Goal: Information Seeking & Learning: Learn about a topic

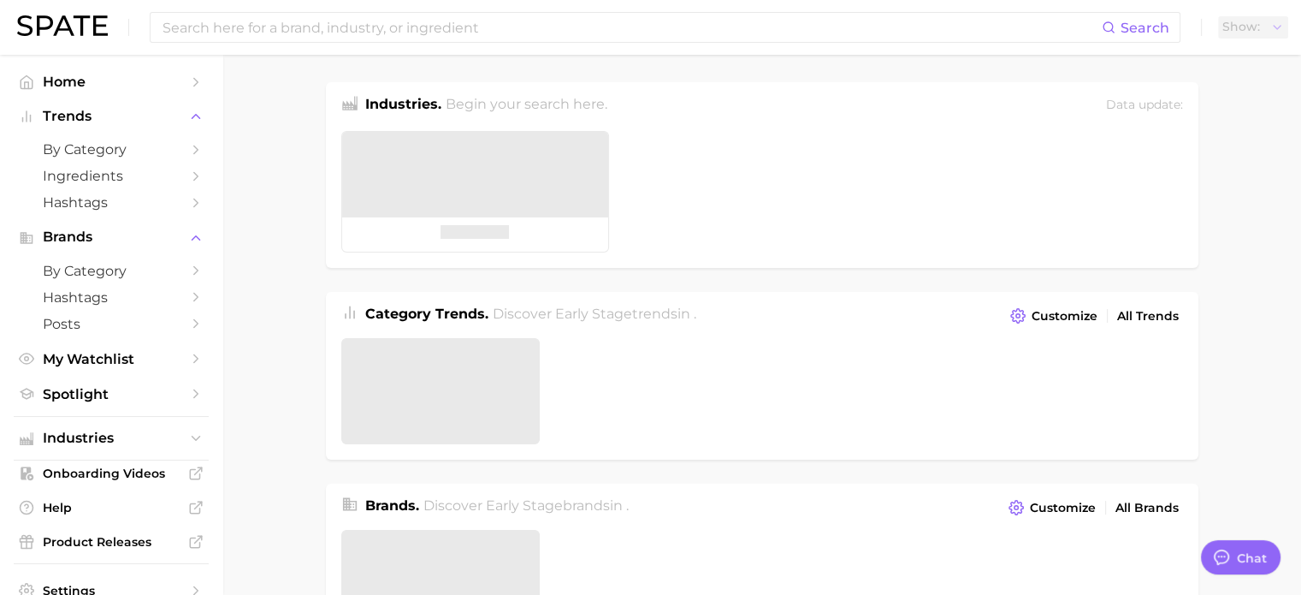
type textarea "x"
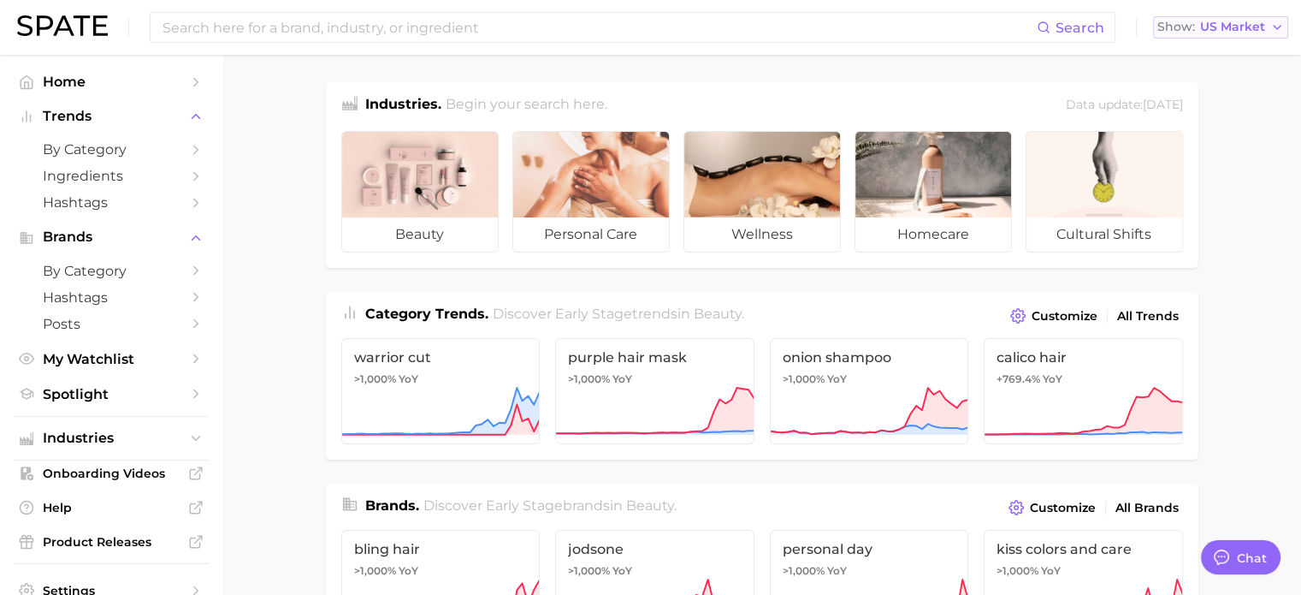
click at [1219, 38] on button "Show US Market" at bounding box center [1220, 27] width 135 height 22
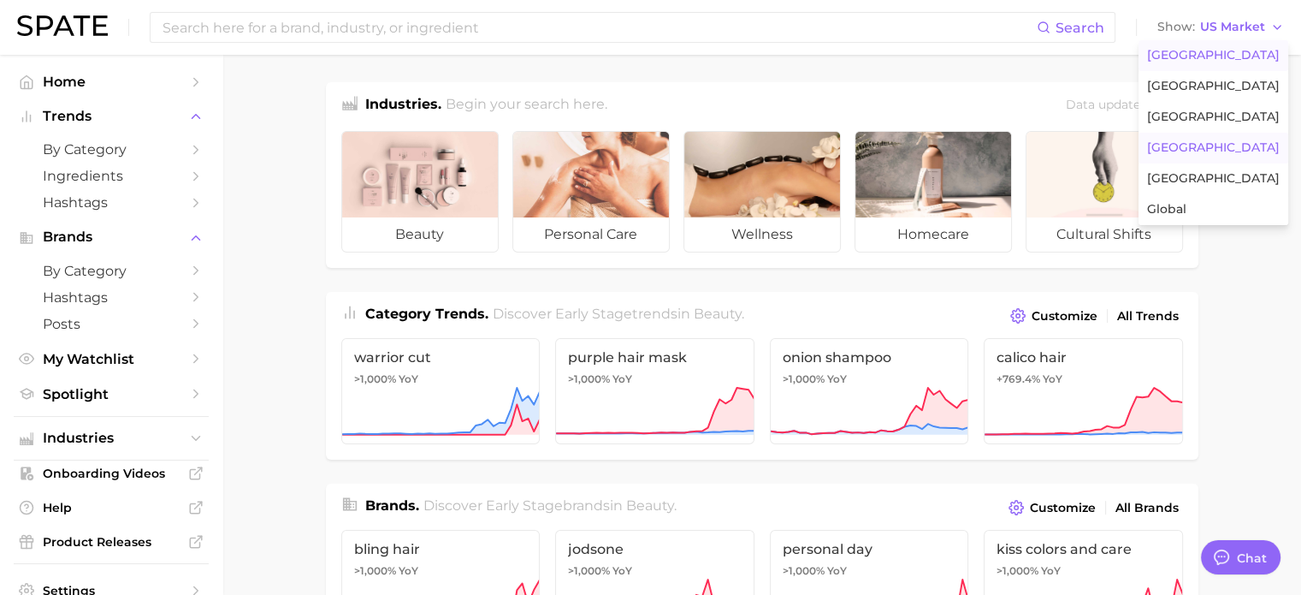
click at [1244, 148] on button "[GEOGRAPHIC_DATA]" at bounding box center [1214, 148] width 150 height 31
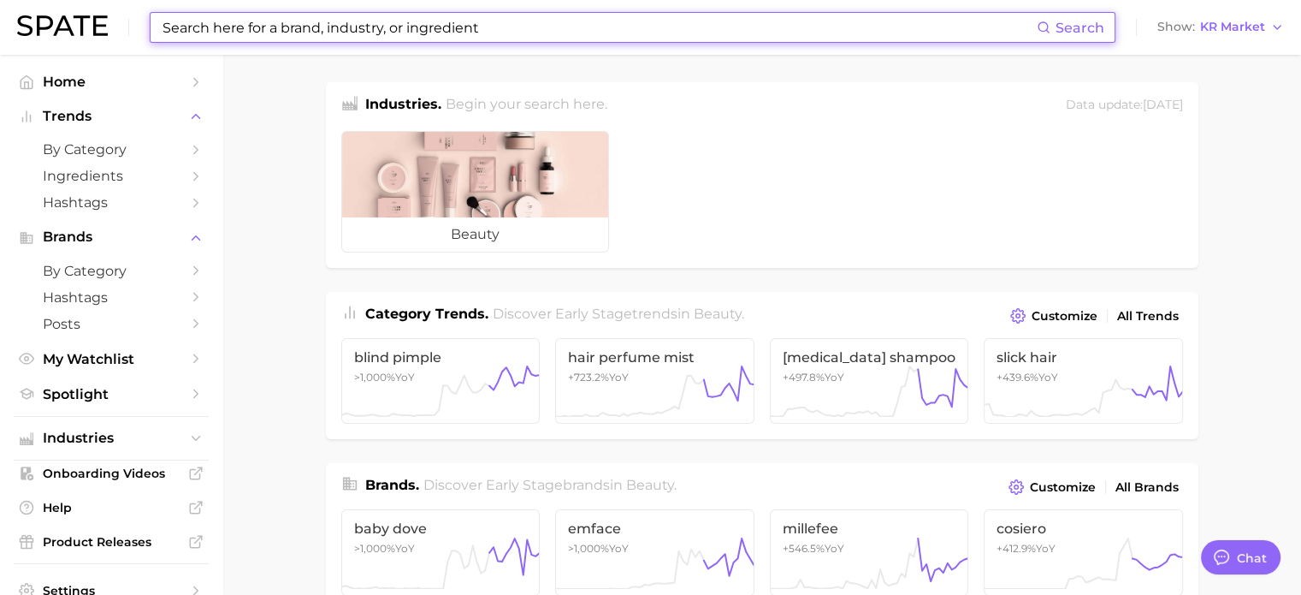
click at [170, 23] on input at bounding box center [599, 27] width 876 height 29
click at [390, 30] on input at bounding box center [599, 27] width 876 height 29
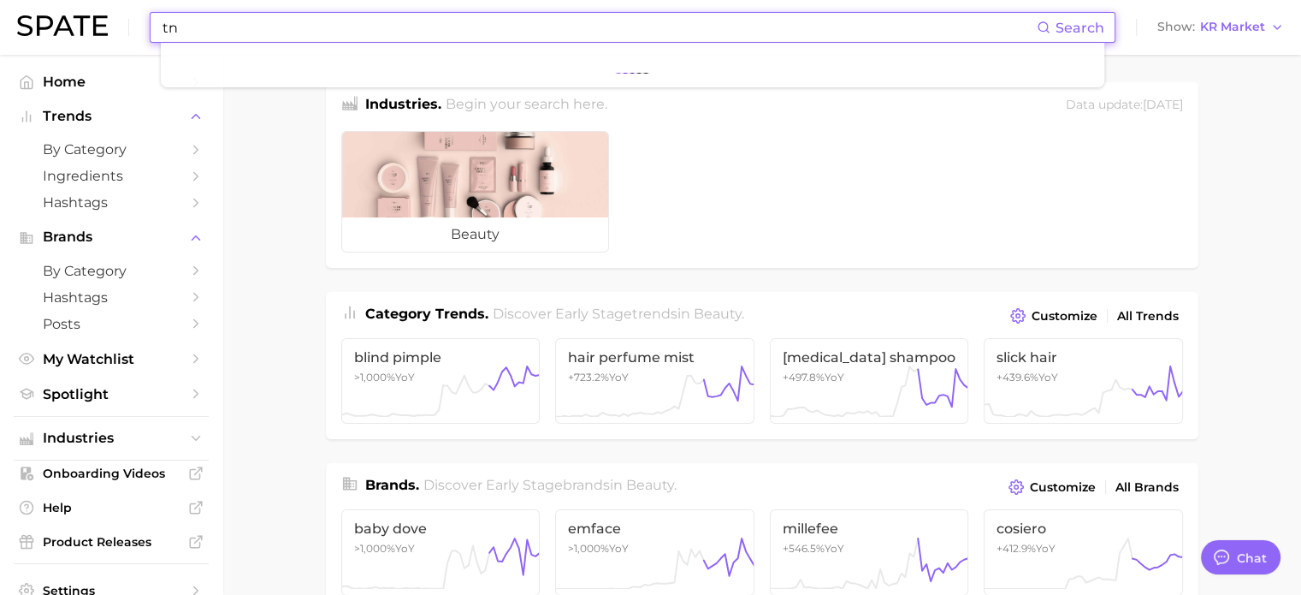
type input "t"
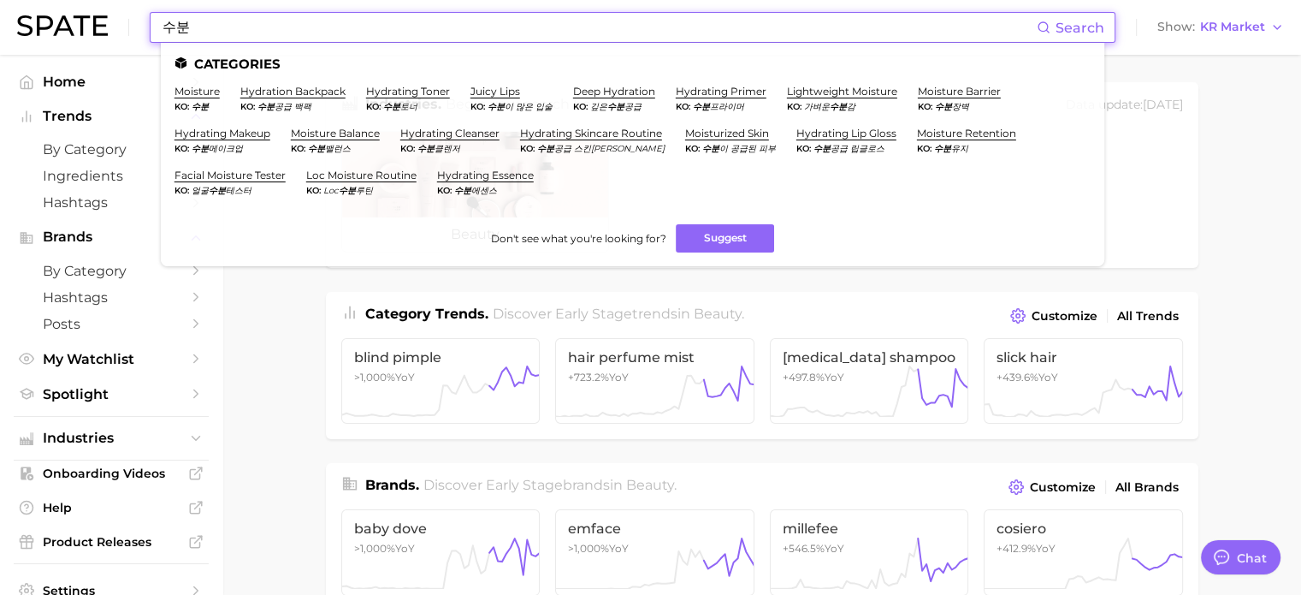
click at [418, 27] on input "수분" at bounding box center [599, 27] width 876 height 29
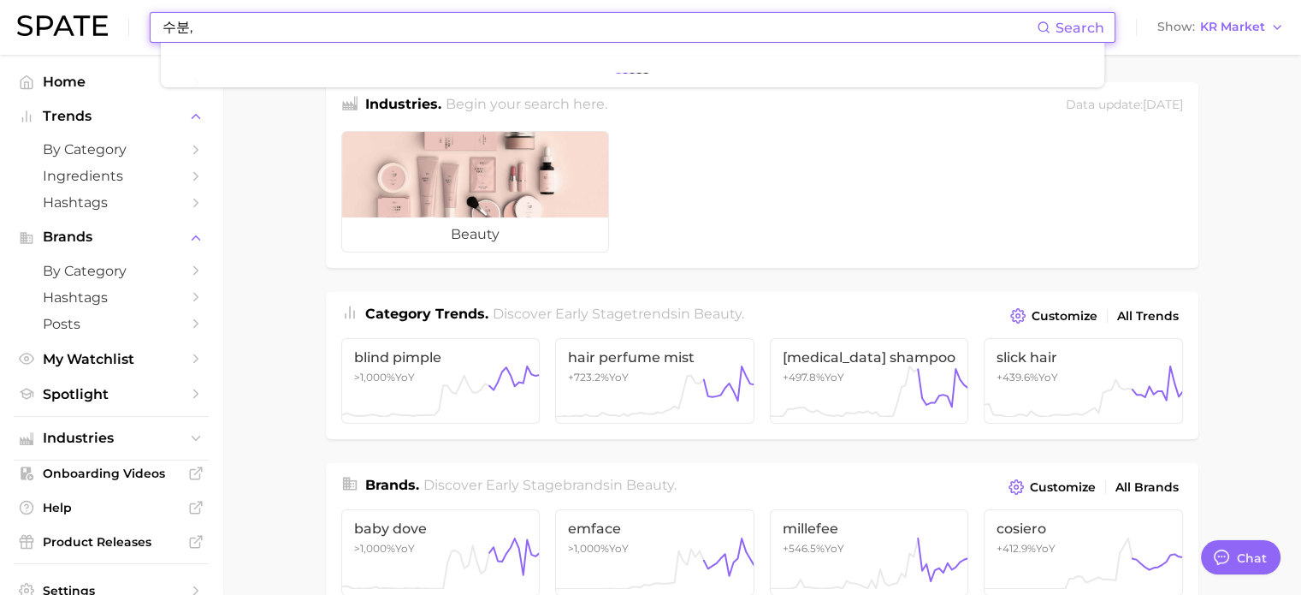
type input "수분"
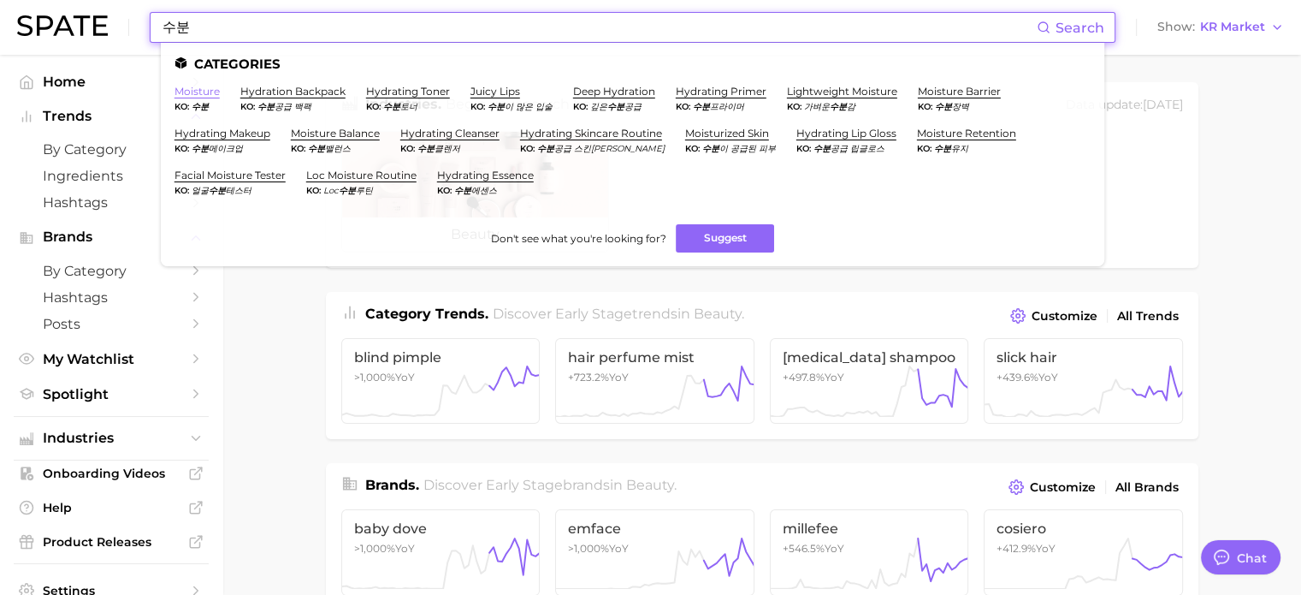
click at [195, 92] on link "moisture" at bounding box center [197, 91] width 45 height 13
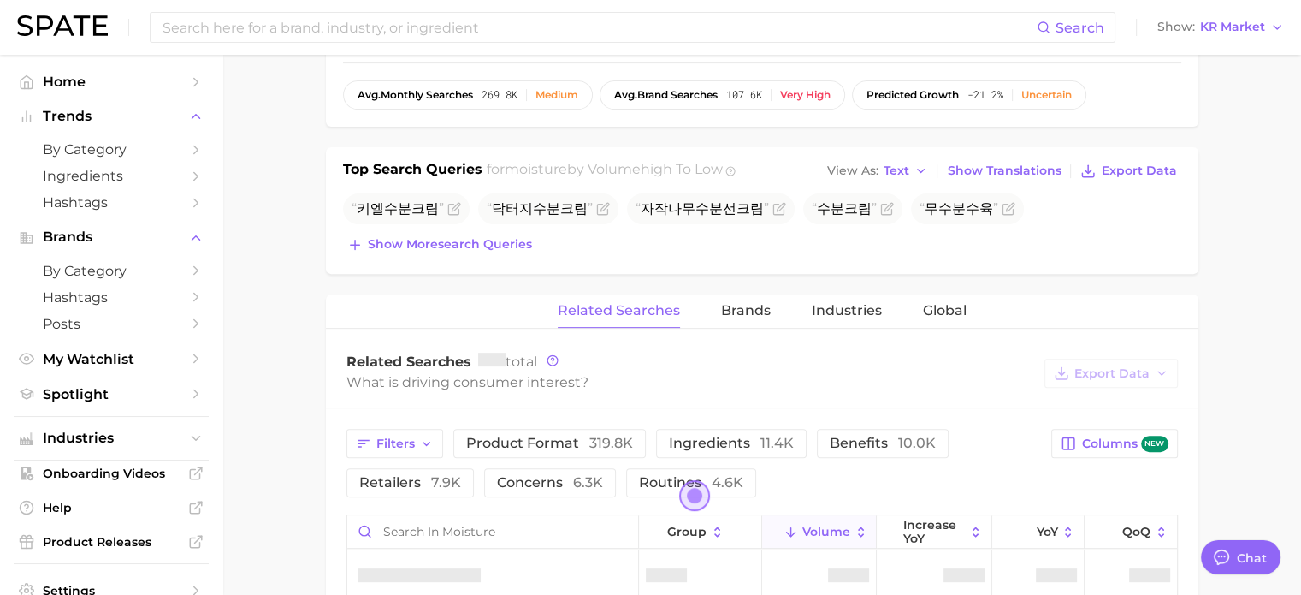
scroll to position [667, 0]
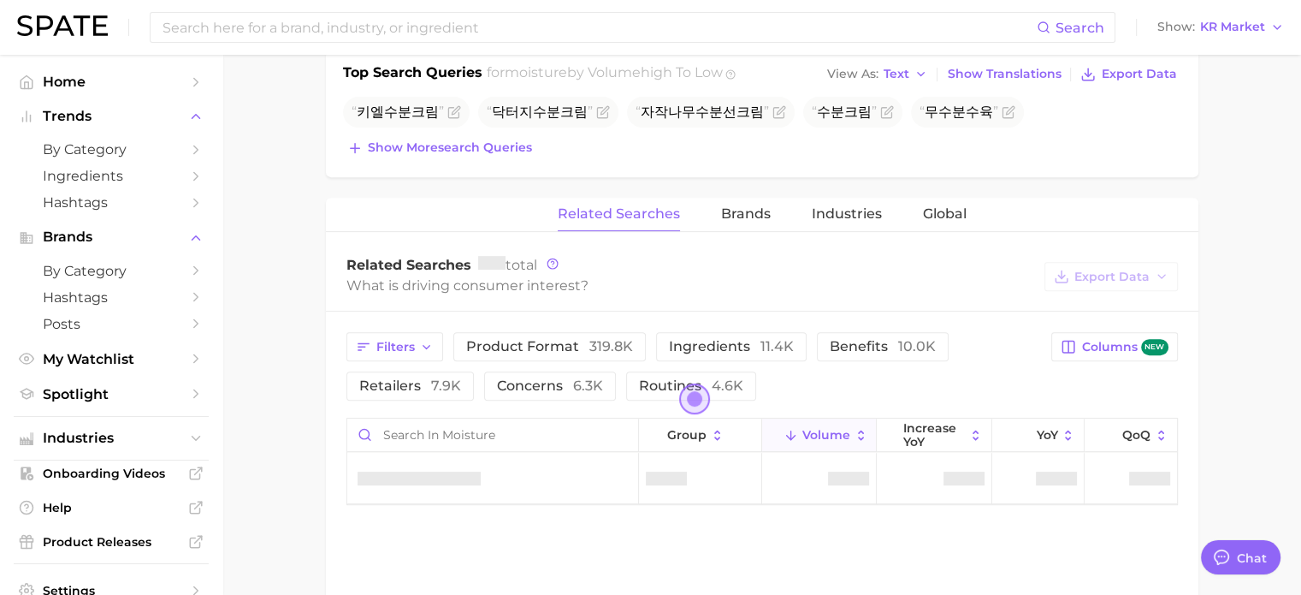
click at [690, 400] on span "Open the dialog" at bounding box center [694, 398] width 31 height 31
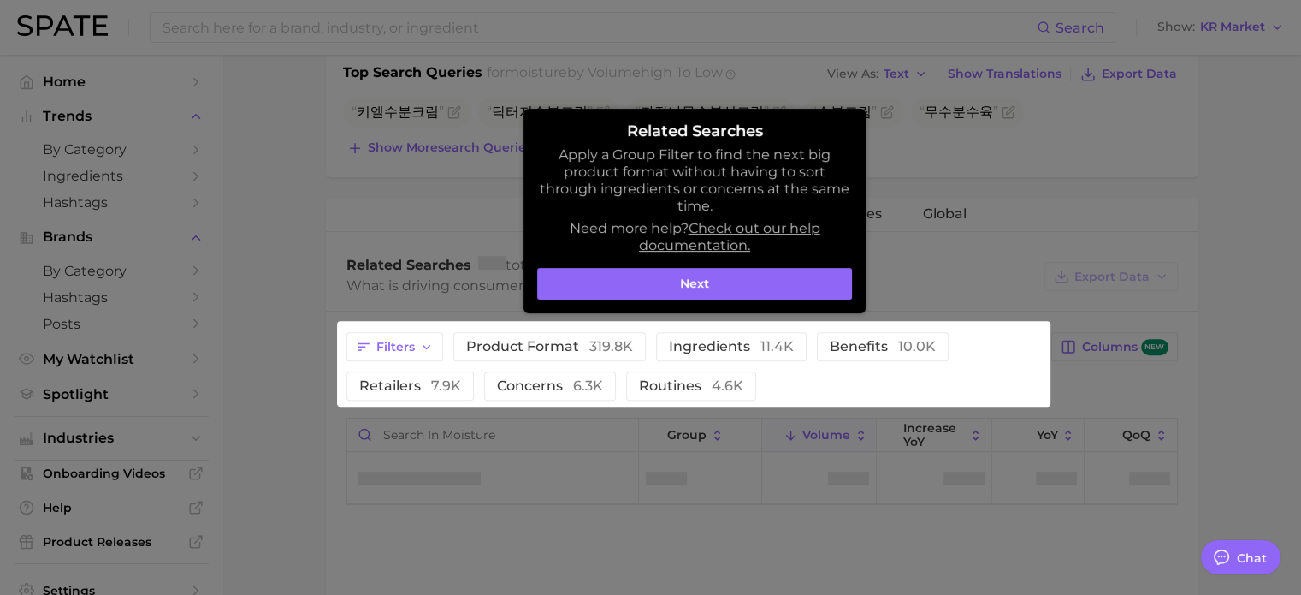
scroll to position [838, 0]
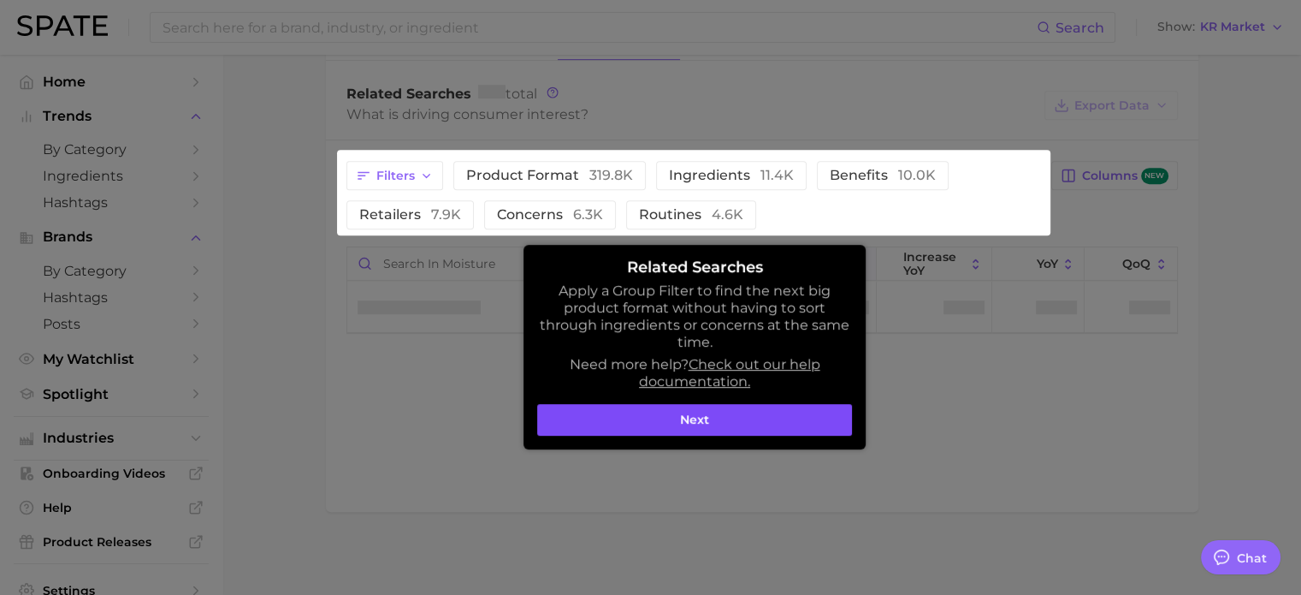
click at [684, 417] on button "Next" at bounding box center [694, 420] width 315 height 33
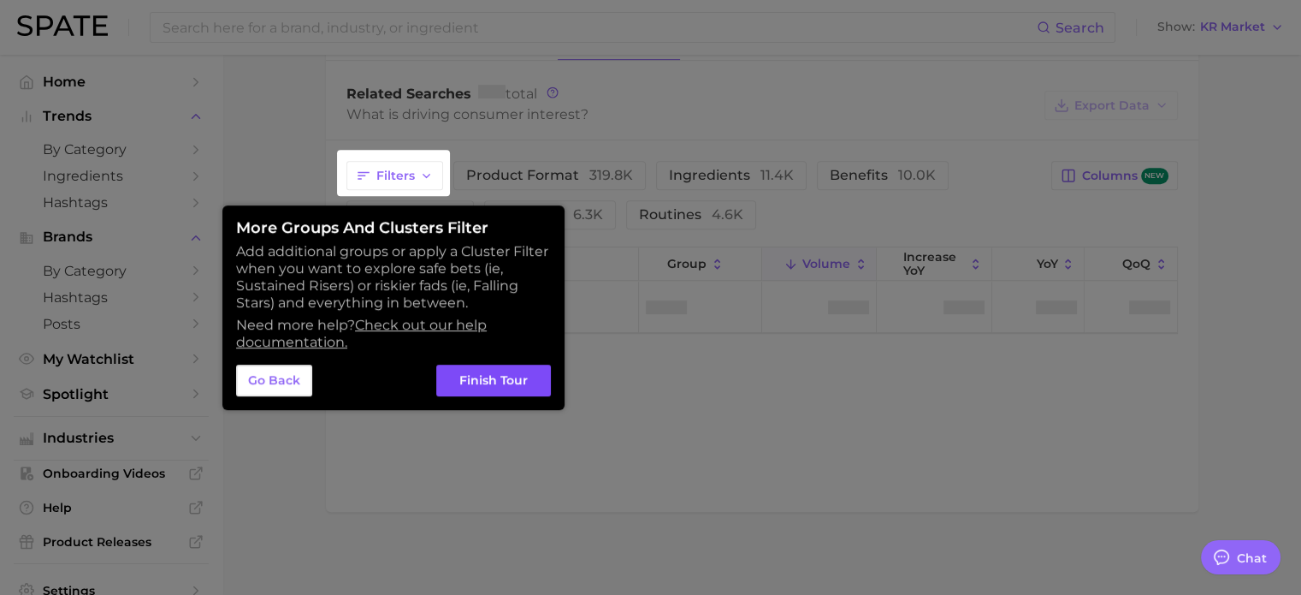
click at [492, 381] on button "Finish Tour" at bounding box center [493, 380] width 115 height 33
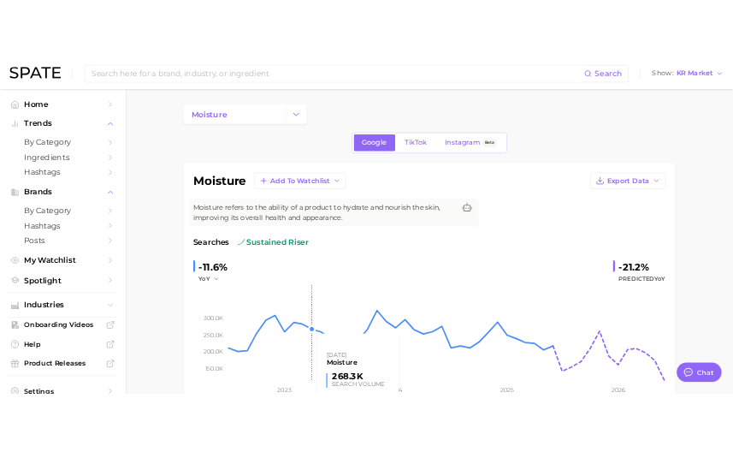
scroll to position [0, 0]
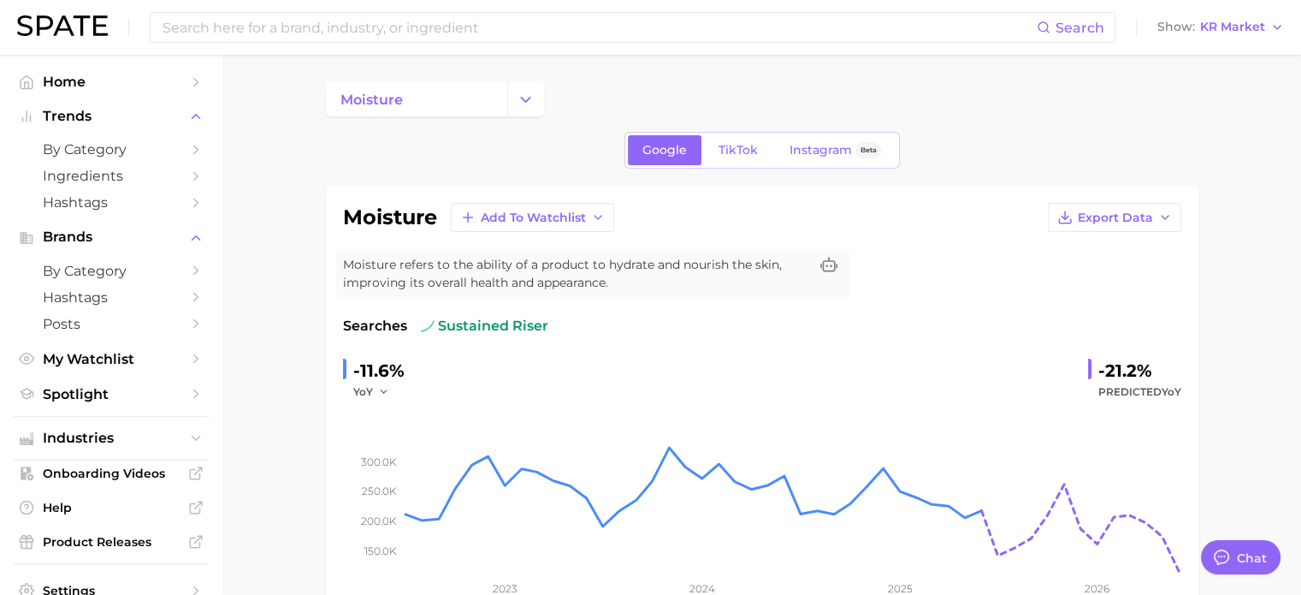
drag, startPoint x: 1277, startPoint y: 101, endPoint x: 1216, endPoint y: 52, distance: 78.6
type textarea "x"
